Goal: Task Accomplishment & Management: Manage account settings

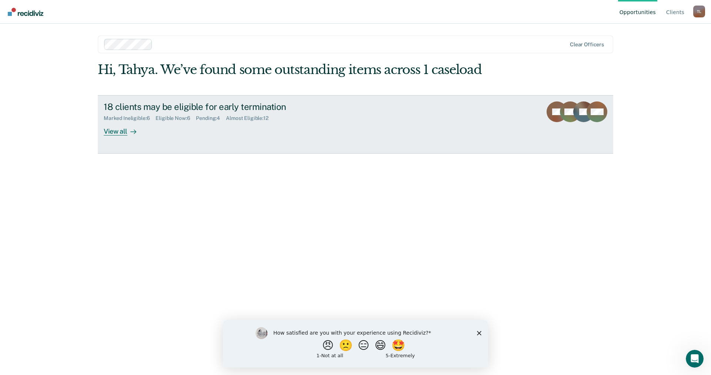
click at [111, 129] on div "View all" at bounding box center [125, 128] width 42 height 14
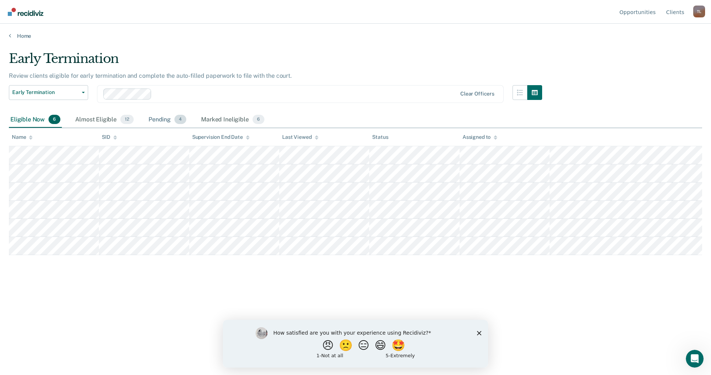
click at [168, 118] on div "Pending 4" at bounding box center [167, 120] width 41 height 16
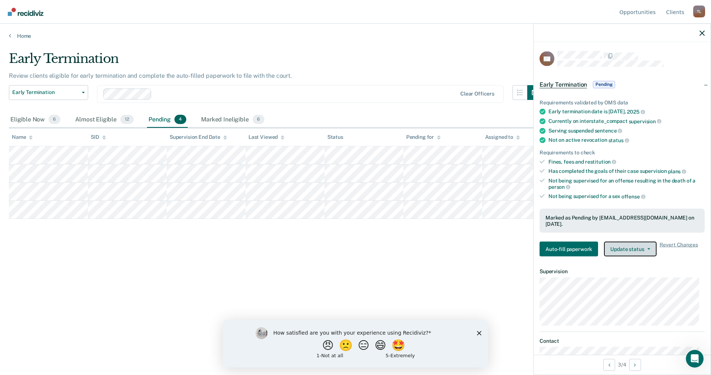
click at [617, 245] on button "Update status" at bounding box center [630, 249] width 52 height 15
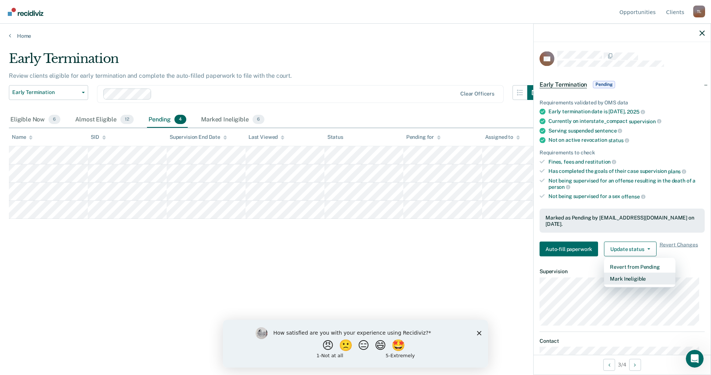
click at [618, 273] on button "Mark Ineligible" at bounding box center [640, 279] width 72 height 12
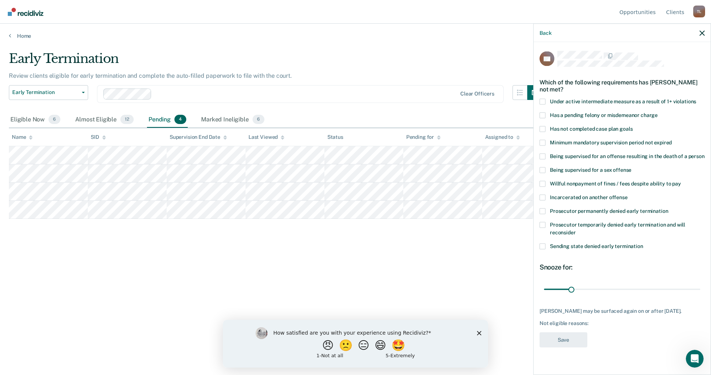
click at [560, 132] on label "Has not completed case plan goals" at bounding box center [622, 130] width 165 height 8
click at [633, 126] on input "Has not completed case plan goals" at bounding box center [633, 126] width 0 height 0
drag, startPoint x: 570, startPoint y: 299, endPoint x: 622, endPoint y: 302, distance: 51.6
type input "90"
click at [622, 296] on input "range" at bounding box center [622, 289] width 156 height 13
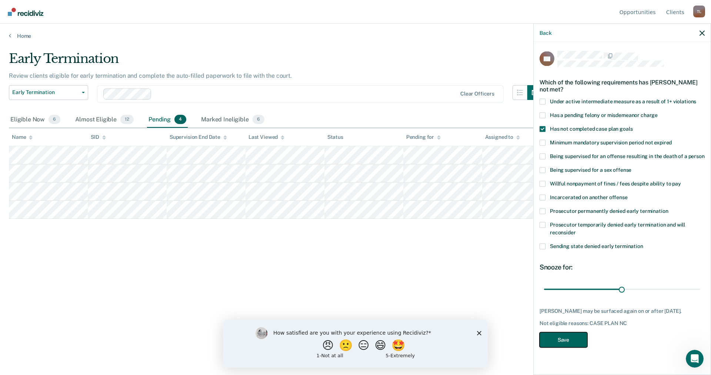
click at [576, 342] on button "Save" at bounding box center [564, 339] width 48 height 15
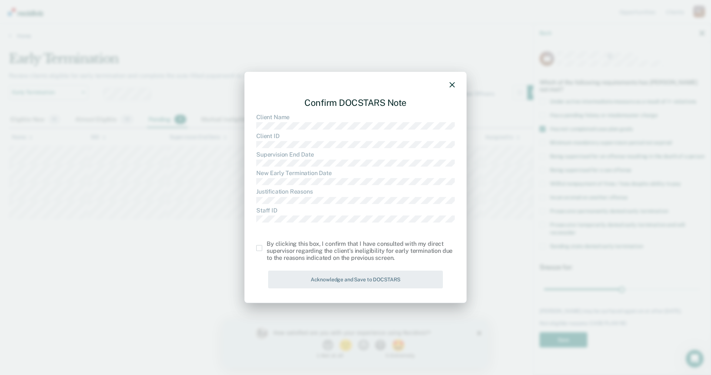
click at [260, 250] on span at bounding box center [259, 248] width 6 height 6
click at [267, 245] on input "checkbox" at bounding box center [267, 245] width 0 height 0
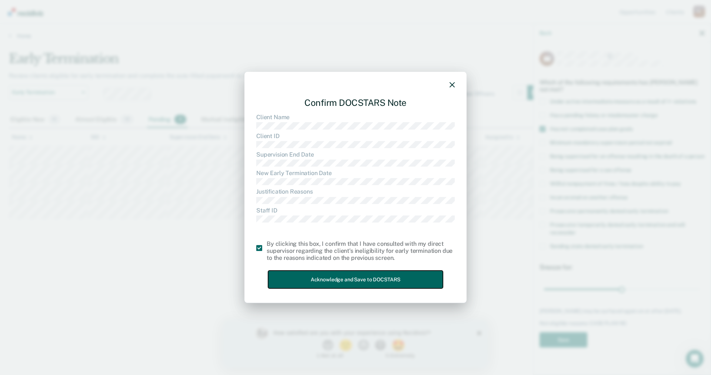
click at [343, 284] on button "Acknowledge and Save to DOCSTARS" at bounding box center [355, 280] width 175 height 18
